Goal: Task Accomplishment & Management: Manage account settings

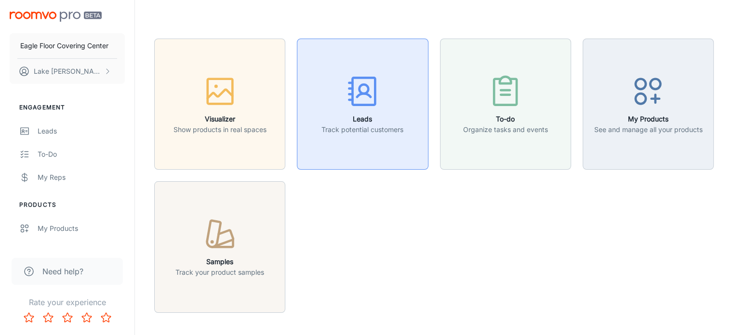
click at [339, 146] on button "Leads Track potential customers" at bounding box center [362, 104] width 131 height 131
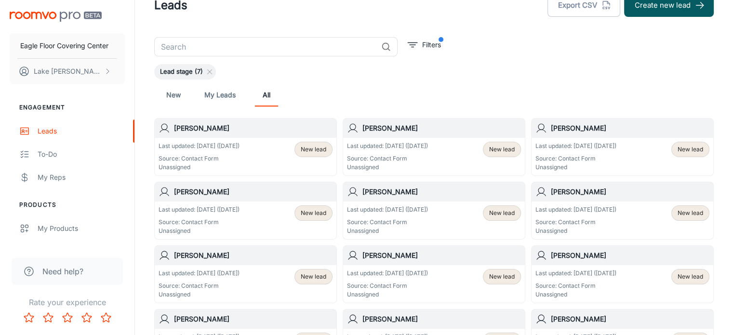
scroll to position [48, 0]
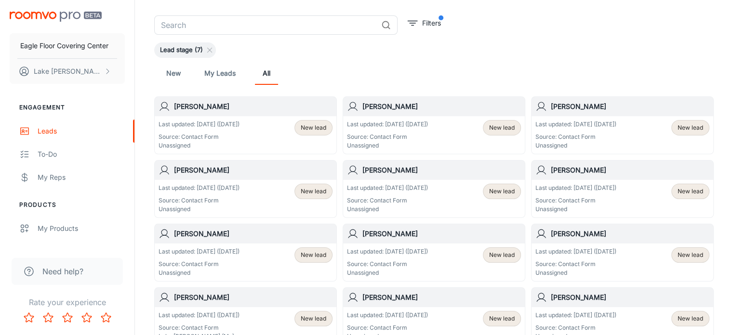
click at [232, 134] on p "Source: Contact Form" at bounding box center [199, 137] width 81 height 9
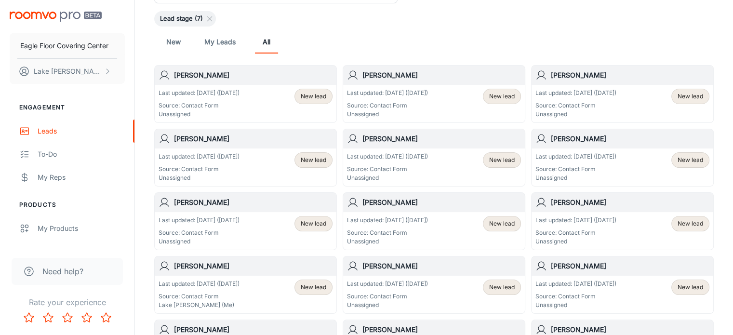
scroll to position [96, 0]
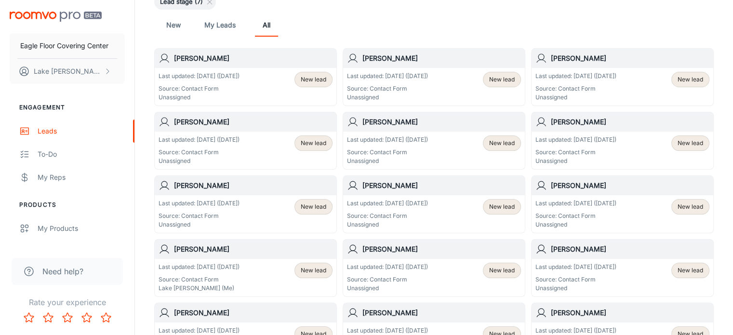
click at [208, 141] on p "Last updated: [DATE] ([DATE])" at bounding box center [199, 139] width 81 height 9
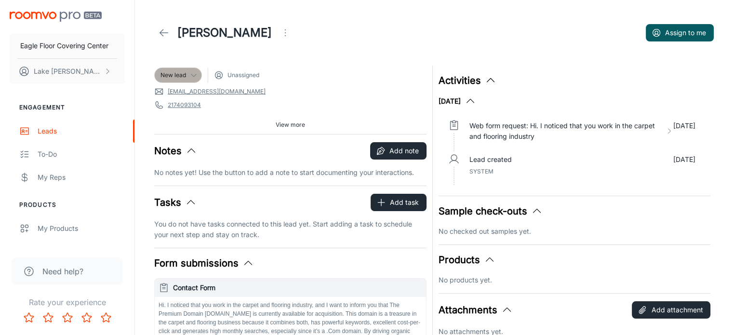
click at [194, 75] on icon at bounding box center [194, 75] width 8 height 8
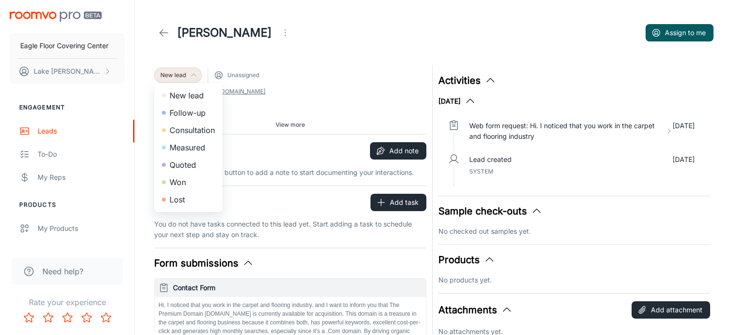
click at [336, 61] on div at bounding box center [370, 167] width 740 height 335
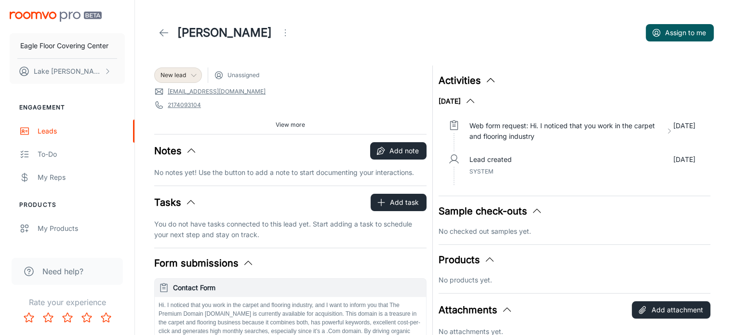
click at [280, 36] on icon "Open menu" at bounding box center [286, 33] width 12 height 12
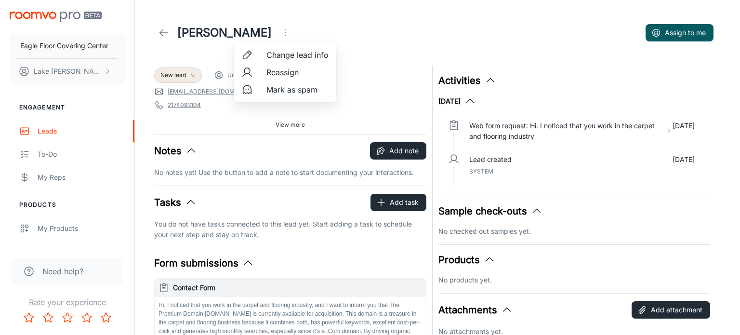
click at [292, 92] on span "Mark as spam" at bounding box center [298, 90] width 62 height 12
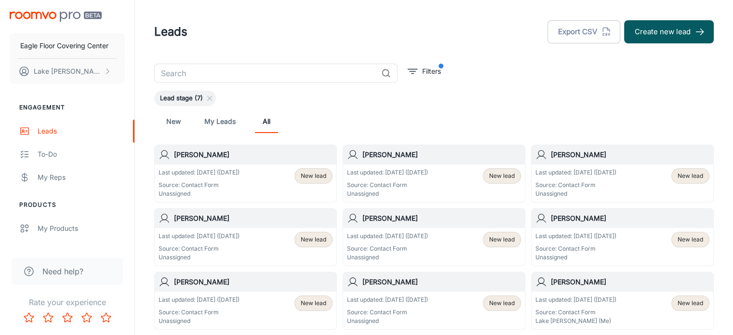
click at [409, 182] on p "Source: Contact Form" at bounding box center [387, 185] width 81 height 9
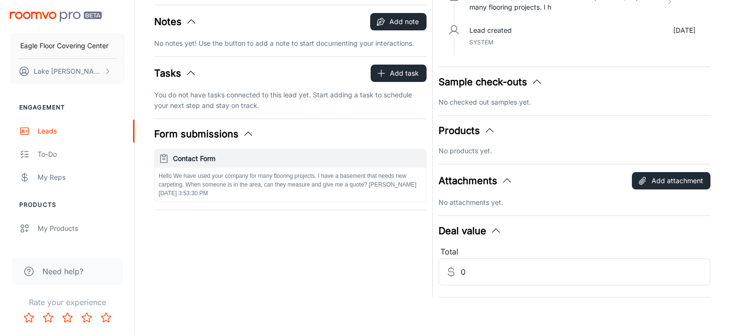
scroll to position [129, 0]
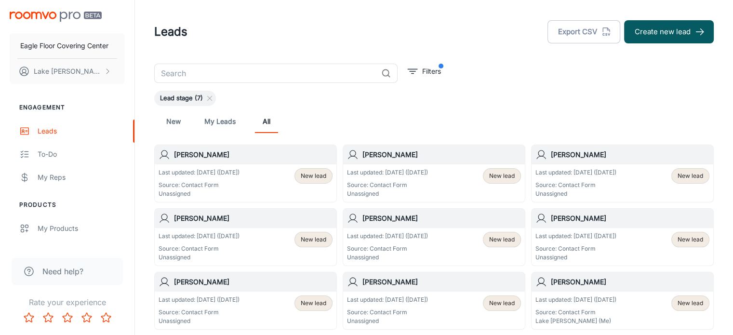
click at [595, 189] on p "Source: Contact Form" at bounding box center [575, 185] width 81 height 9
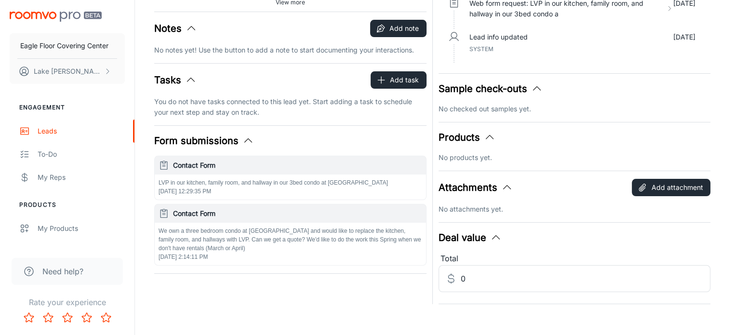
scroll to position [129, 0]
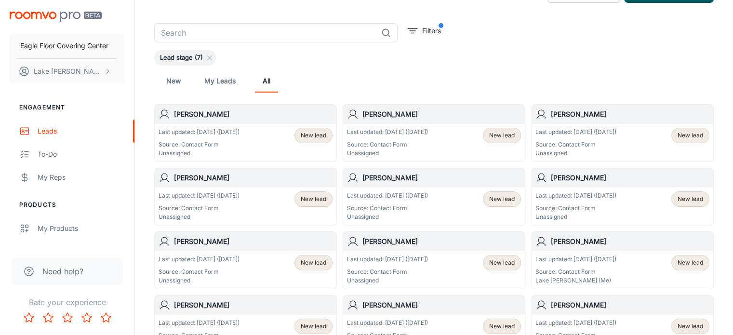
scroll to position [96, 0]
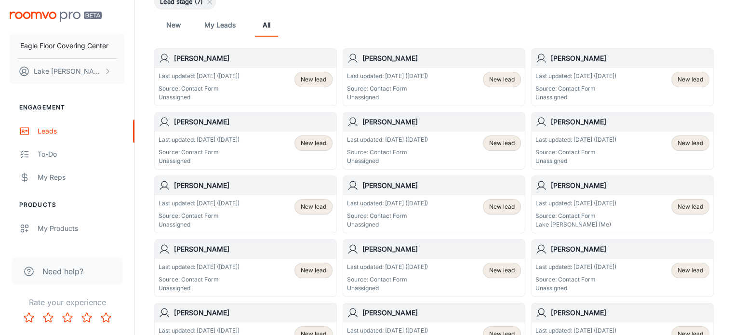
click at [405, 148] on p "Source: Contact Form" at bounding box center [387, 152] width 81 height 9
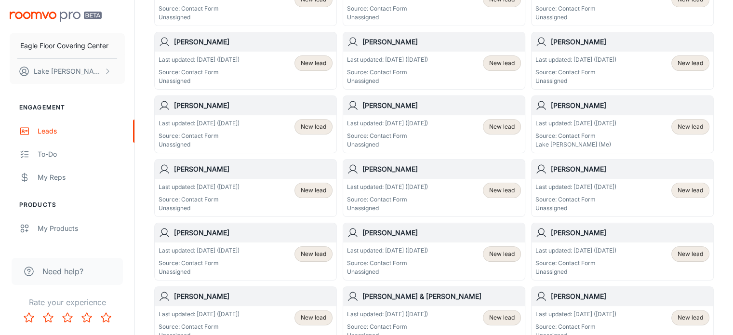
scroll to position [193, 0]
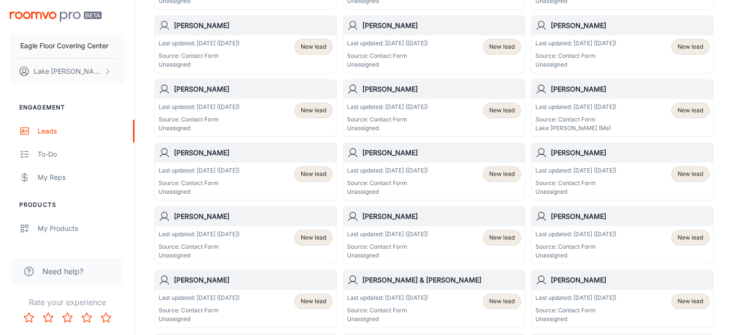
click at [227, 183] on p "Source: Contact Form" at bounding box center [199, 183] width 81 height 9
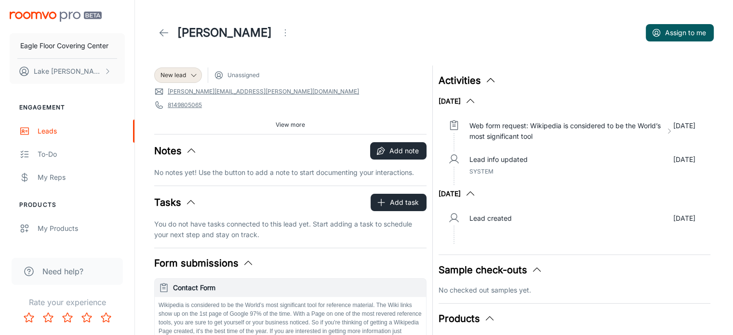
click at [280, 30] on icon "Open menu" at bounding box center [286, 33] width 12 height 12
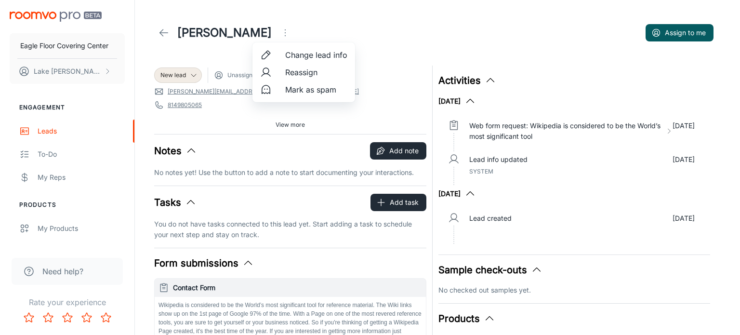
click at [281, 92] on li "Mark as spam" at bounding box center [304, 89] width 103 height 17
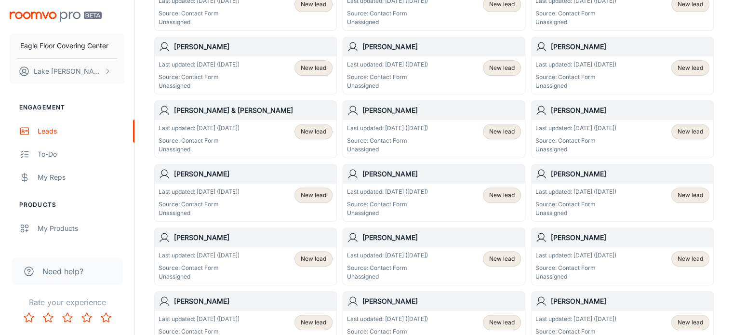
scroll to position [386, 0]
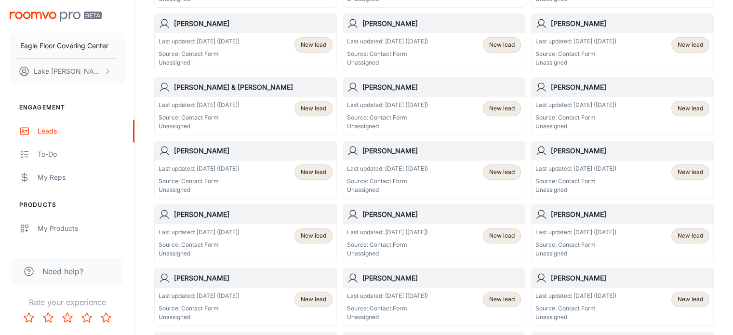
click at [428, 188] on p "Unassigned" at bounding box center [387, 190] width 81 height 9
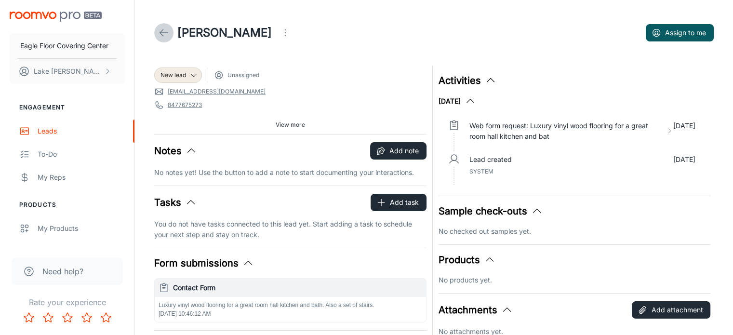
click at [160, 36] on icon at bounding box center [164, 33] width 12 height 12
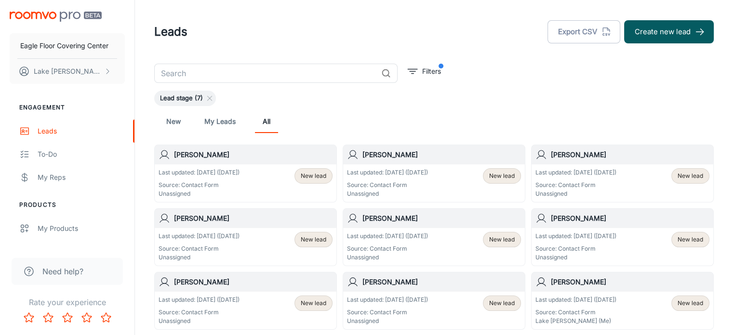
click at [549, 125] on div "New My Leads All" at bounding box center [434, 121] width 544 height 23
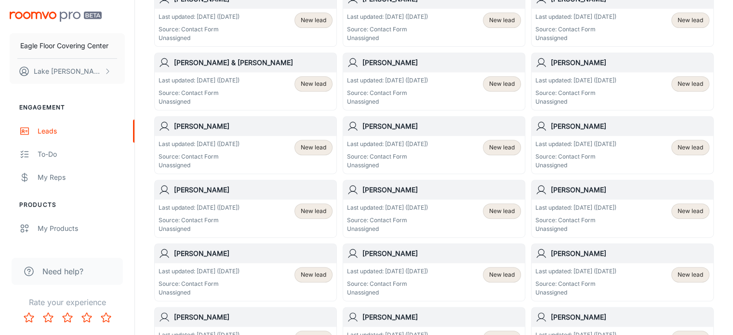
scroll to position [434, 0]
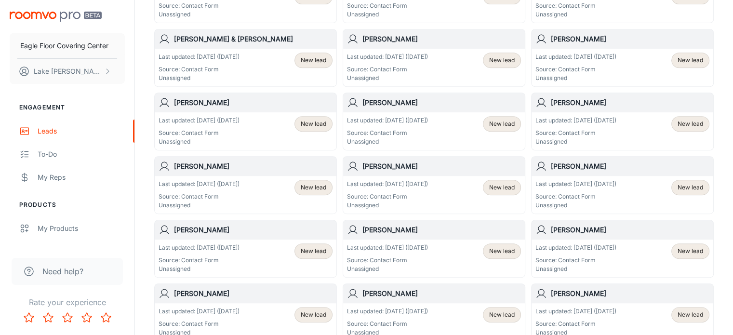
click at [588, 188] on div "Last updated: [DATE] ([DATE]) Source: Contact Form Unassigned" at bounding box center [575, 195] width 81 height 30
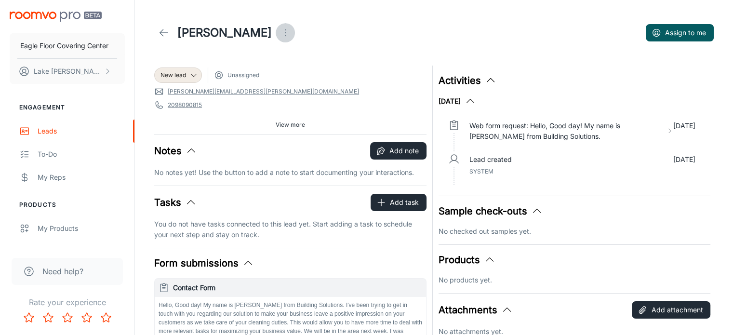
click at [280, 30] on icon "Open menu" at bounding box center [286, 33] width 12 height 12
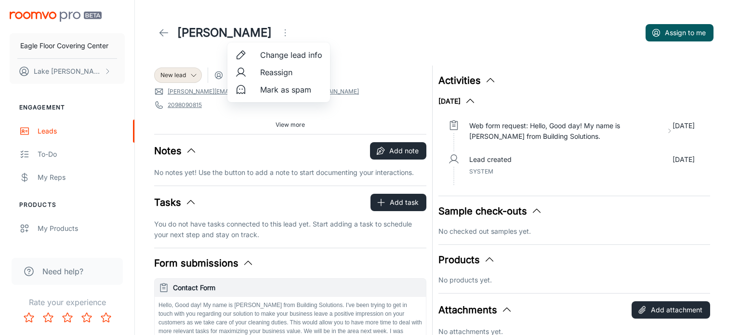
click at [276, 94] on span "Mark as spam" at bounding box center [291, 90] width 62 height 12
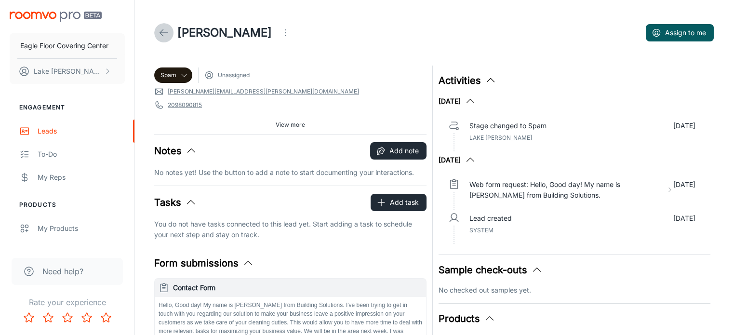
click at [164, 30] on icon at bounding box center [164, 33] width 12 height 12
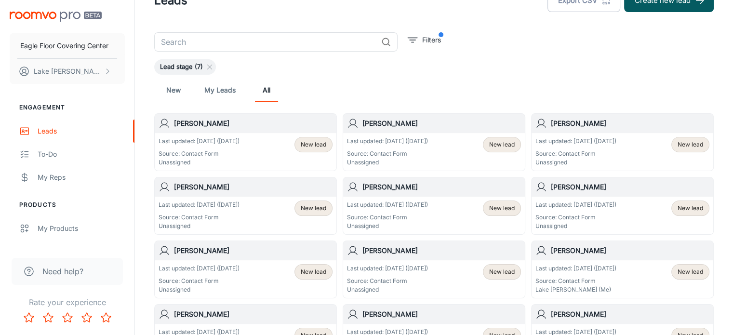
scroll to position [48, 0]
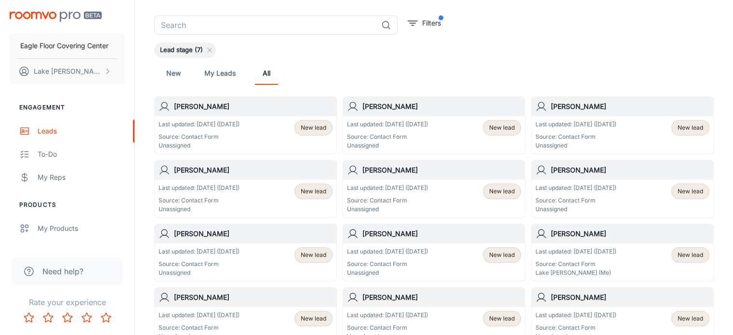
click at [231, 133] on p "Source: Contact Form" at bounding box center [199, 137] width 81 height 9
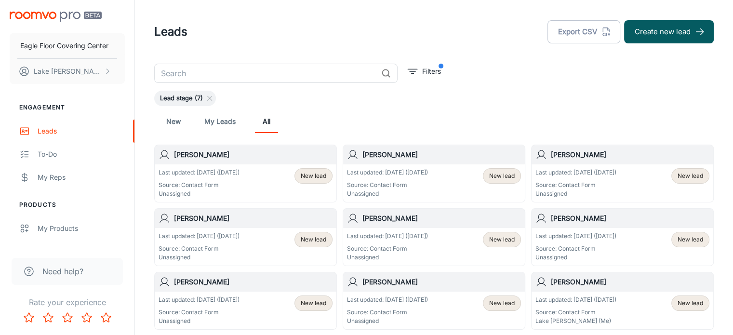
click at [399, 182] on p "Source: Contact Form" at bounding box center [387, 185] width 81 height 9
click at [616, 173] on p "Last updated: [DATE] ([DATE])" at bounding box center [575, 172] width 81 height 9
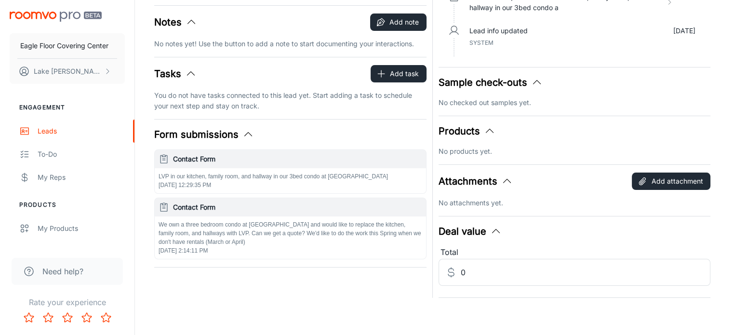
scroll to position [129, 0]
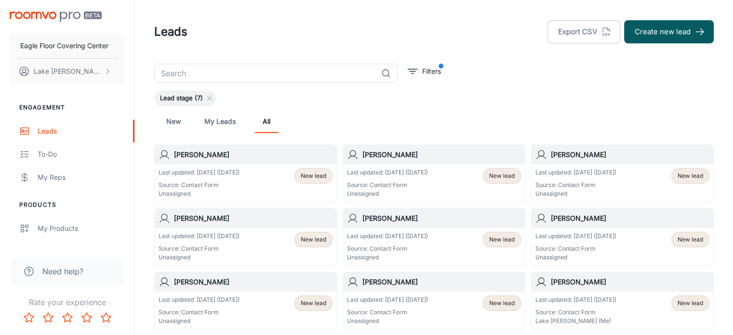
click at [202, 242] on div "Last updated: [DATE] ([DATE]) Source: Contact Form Unassigned" at bounding box center [199, 247] width 81 height 30
click at [386, 229] on div "Last updated: [DATE] ([DATE]) Source: Contact Form Unassigned New lead" at bounding box center [434, 247] width 182 height 38
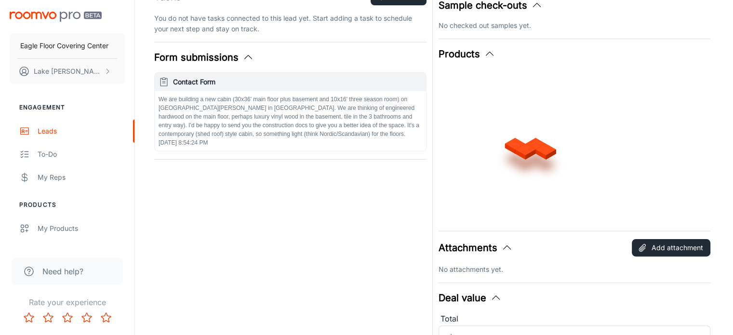
scroll to position [129, 0]
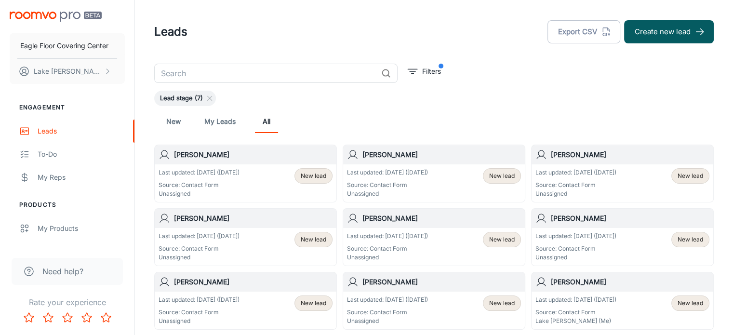
click at [616, 233] on p "Last updated: [DATE] ([DATE])" at bounding box center [575, 236] width 81 height 9
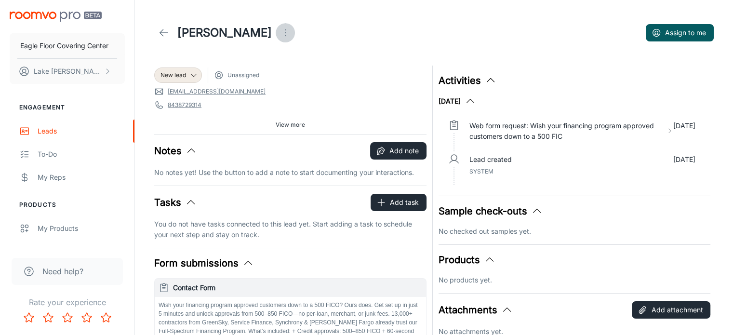
click at [280, 33] on icon "Open menu" at bounding box center [286, 33] width 12 height 12
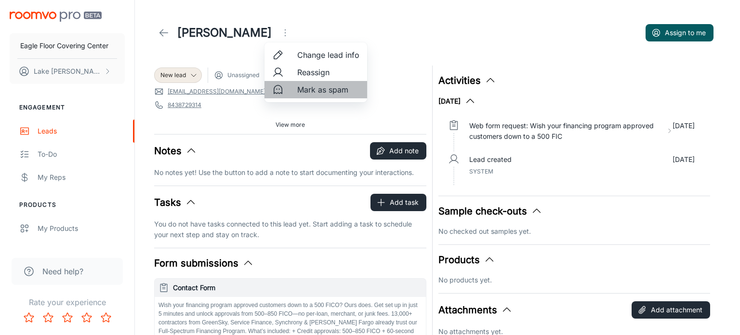
click at [293, 87] on li "Mark as spam" at bounding box center [316, 89] width 103 height 17
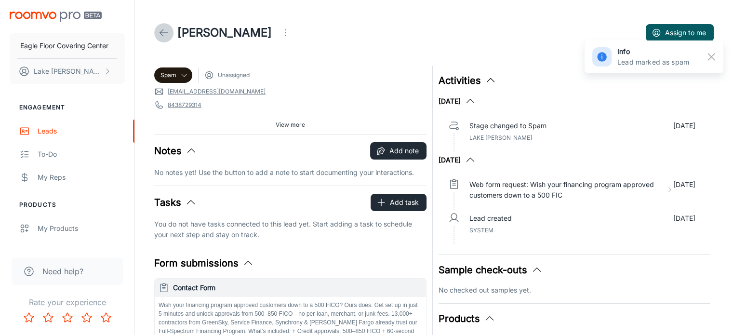
click at [159, 31] on icon at bounding box center [164, 33] width 12 height 12
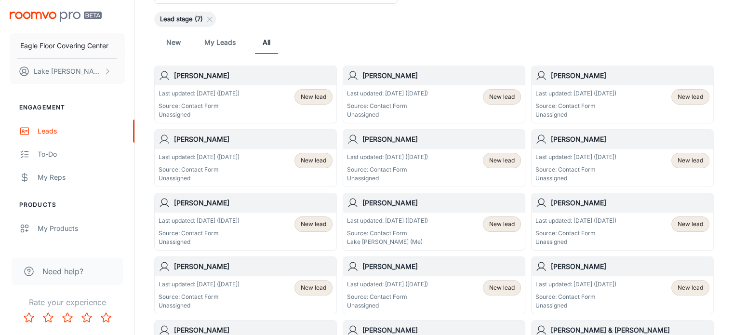
scroll to position [96, 0]
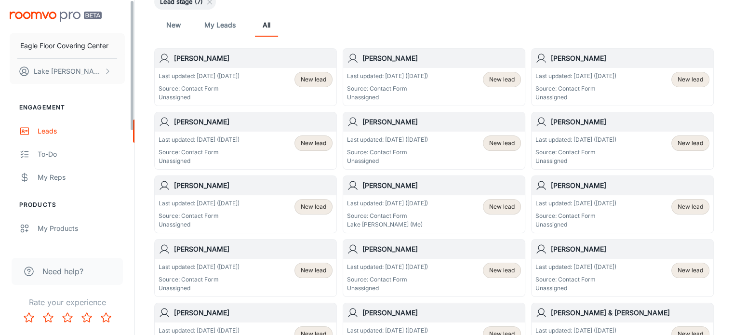
click at [253, 224] on div "Last updated: [DATE] ([DATE]) Source: Contact Form Unassigned New lead" at bounding box center [246, 214] width 174 height 30
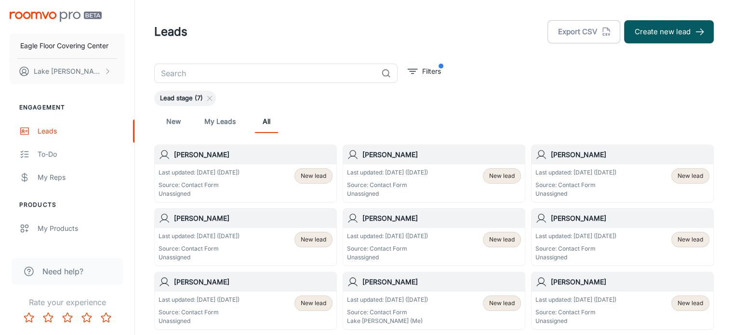
click at [631, 248] on div "Last updated: [DATE] ([DATE]) Source: Contact Form Unassigned New lead" at bounding box center [622, 247] width 174 height 30
